Goal: Use online tool/utility: Utilize a website feature to perform a specific function

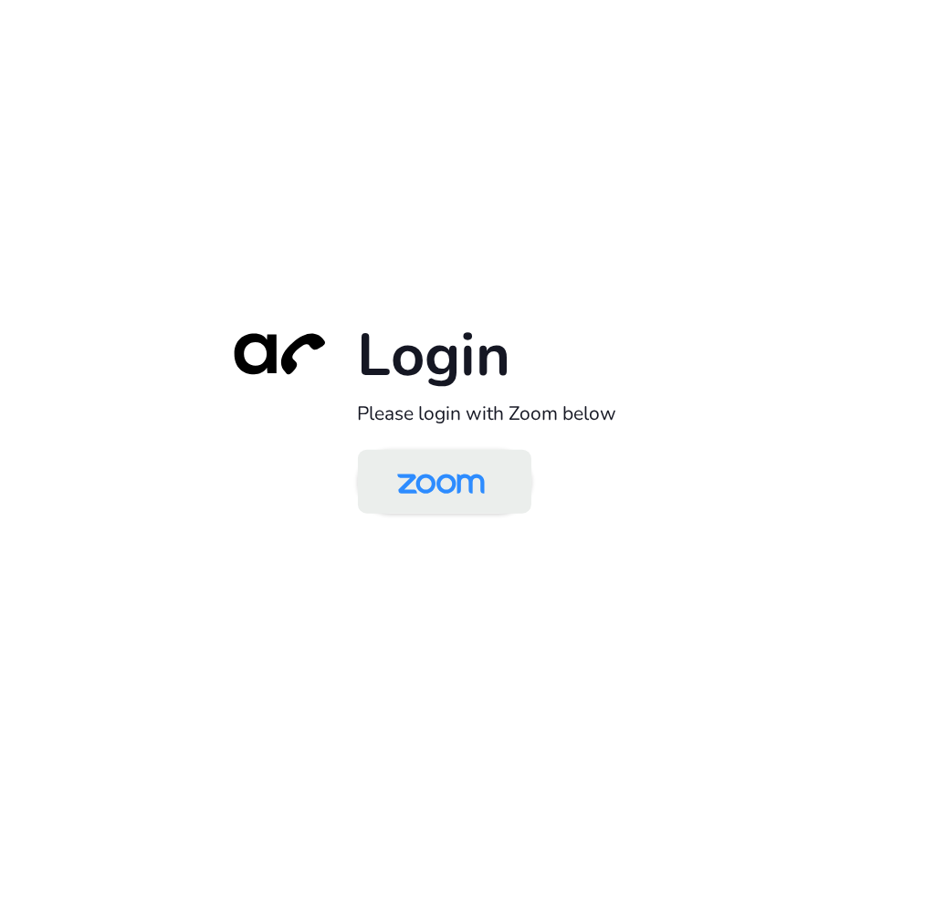
click at [422, 480] on img at bounding box center [441, 483] width 126 height 59
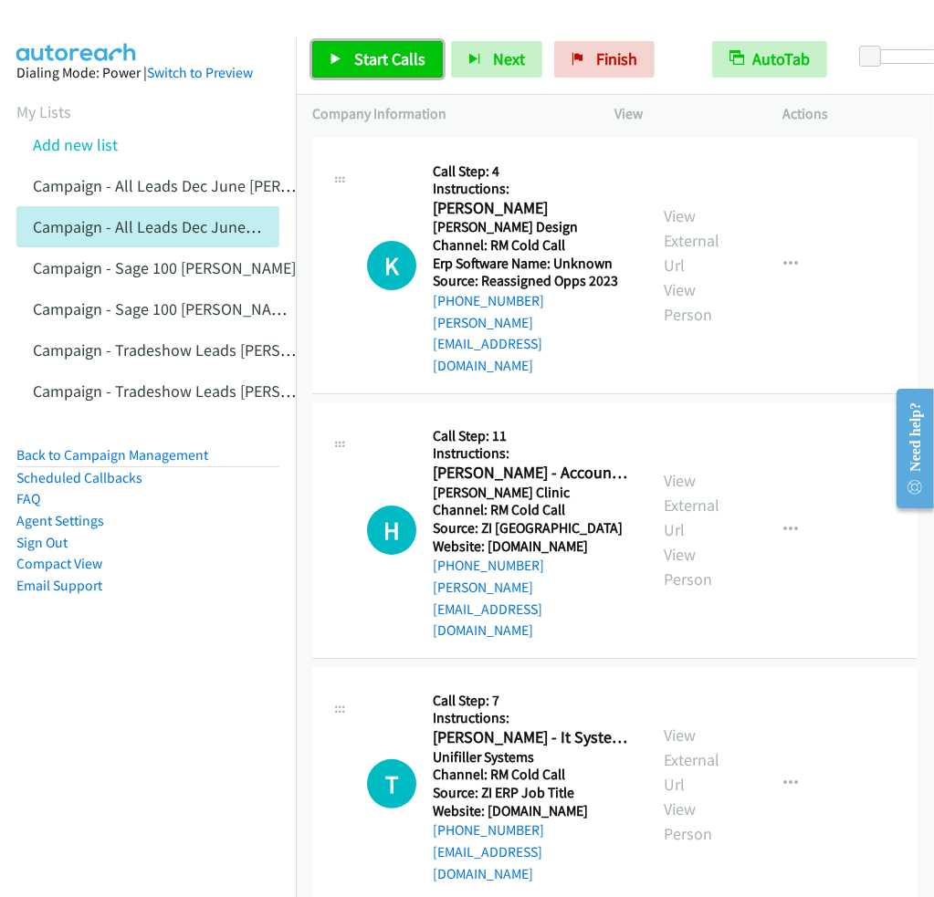
click at [364, 62] on span "Start Calls" at bounding box center [389, 58] width 71 height 21
